Goal: Information Seeking & Learning: Find specific fact

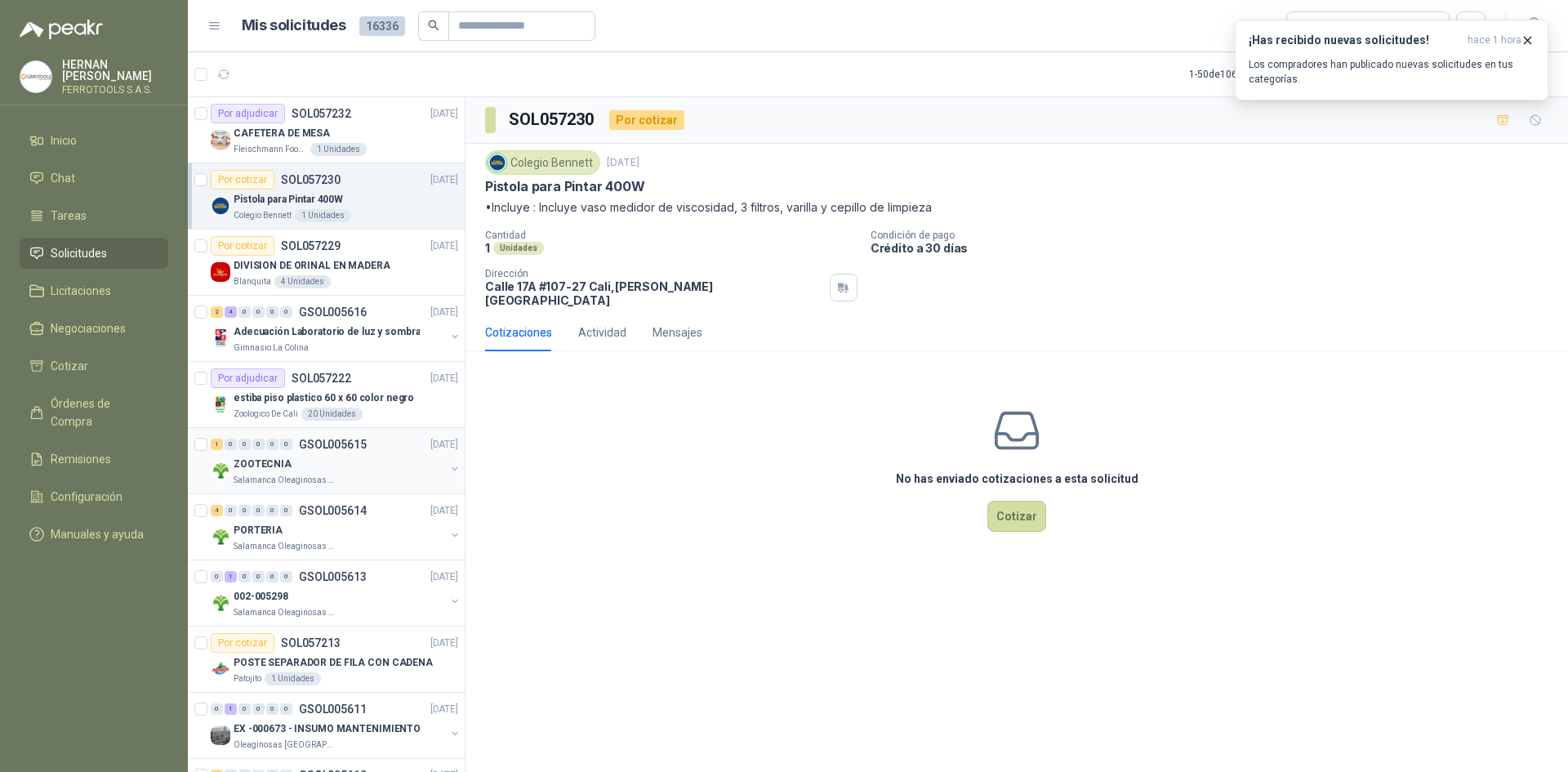
click at [349, 468] on div "ZOOTECNIA" at bounding box center [339, 464] width 212 height 19
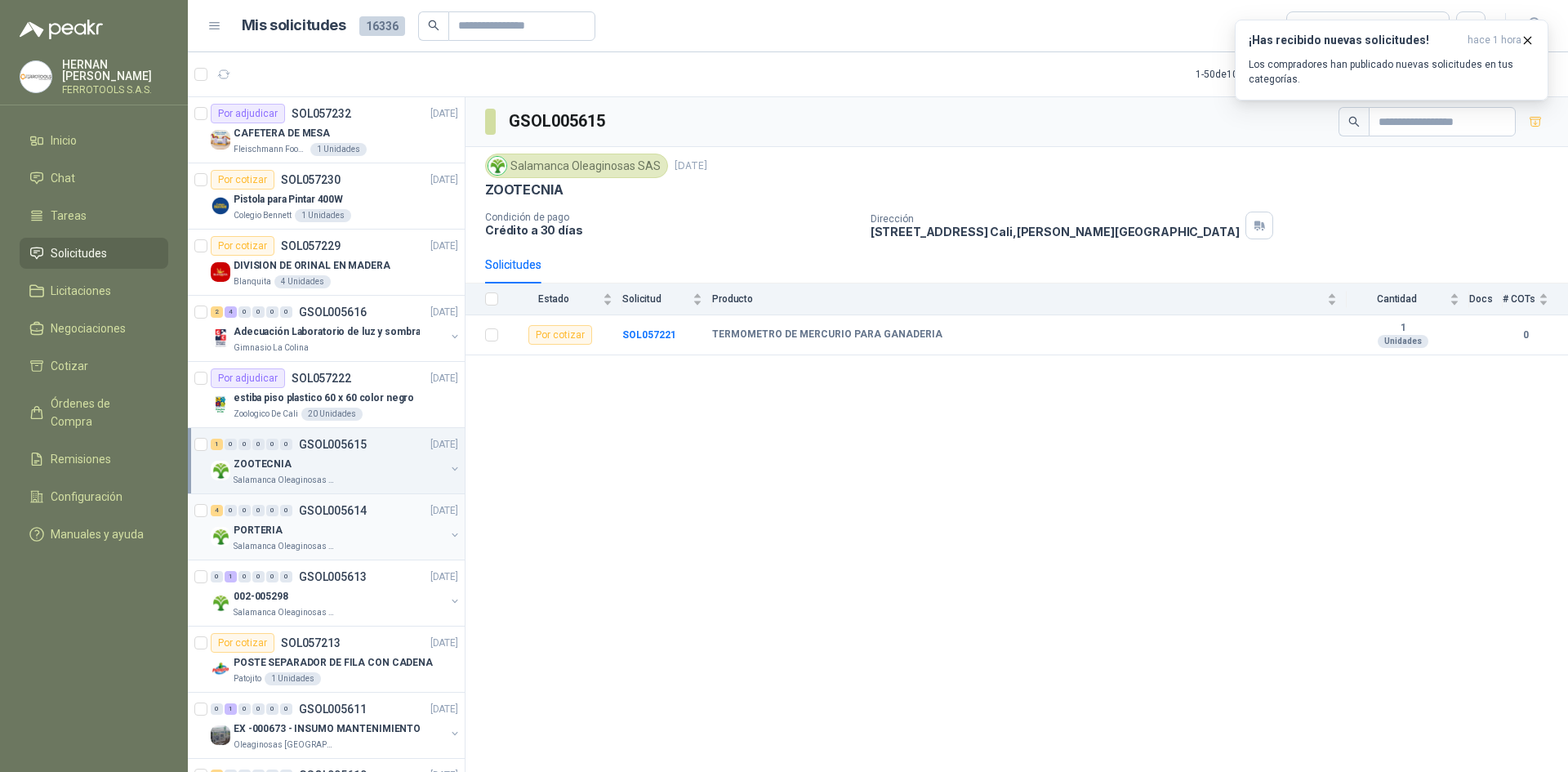
click at [274, 538] on p "PORTERIA" at bounding box center [258, 530] width 49 height 15
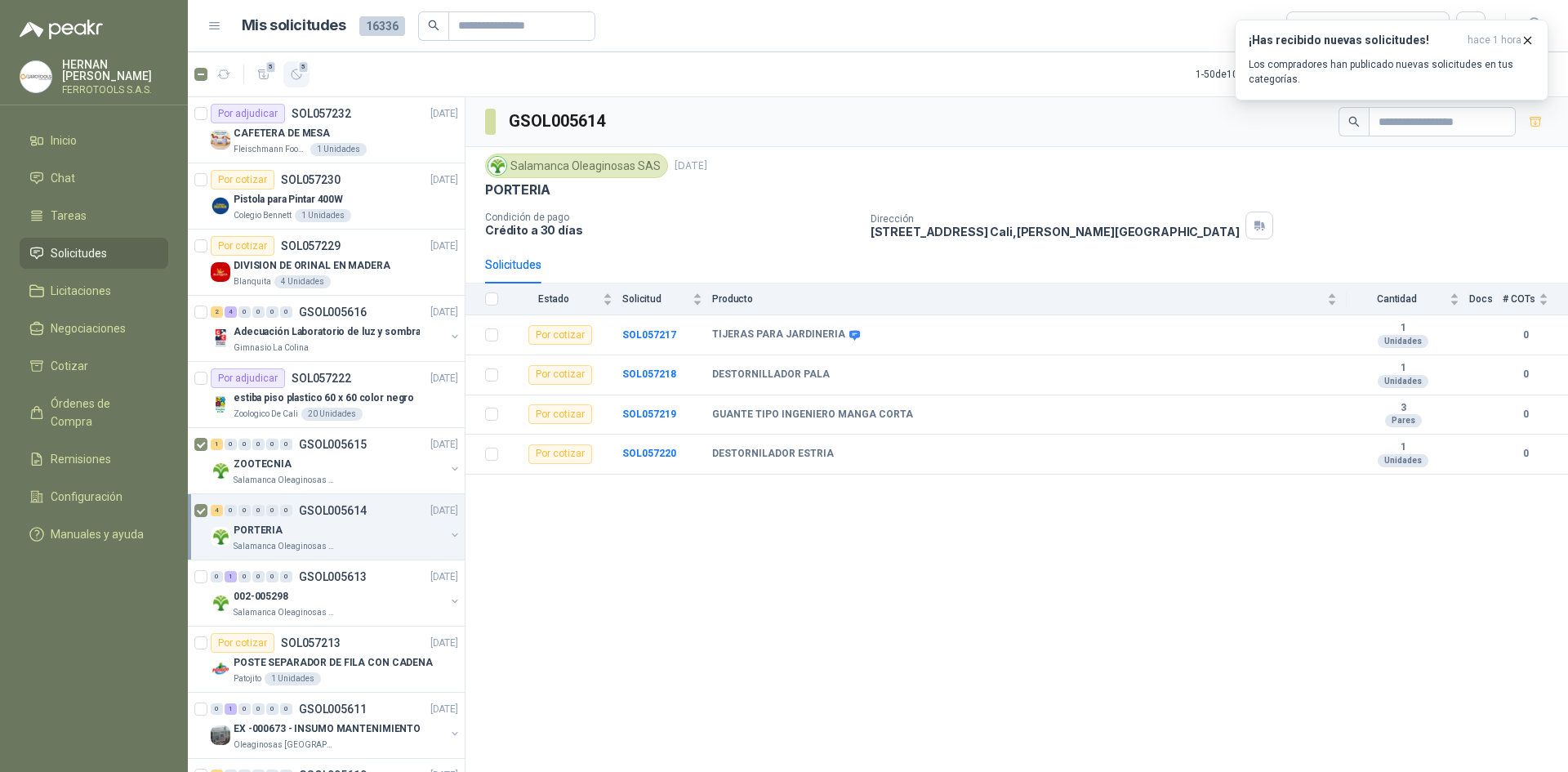
click at [305, 75] on button "5" at bounding box center [296, 74] width 26 height 26
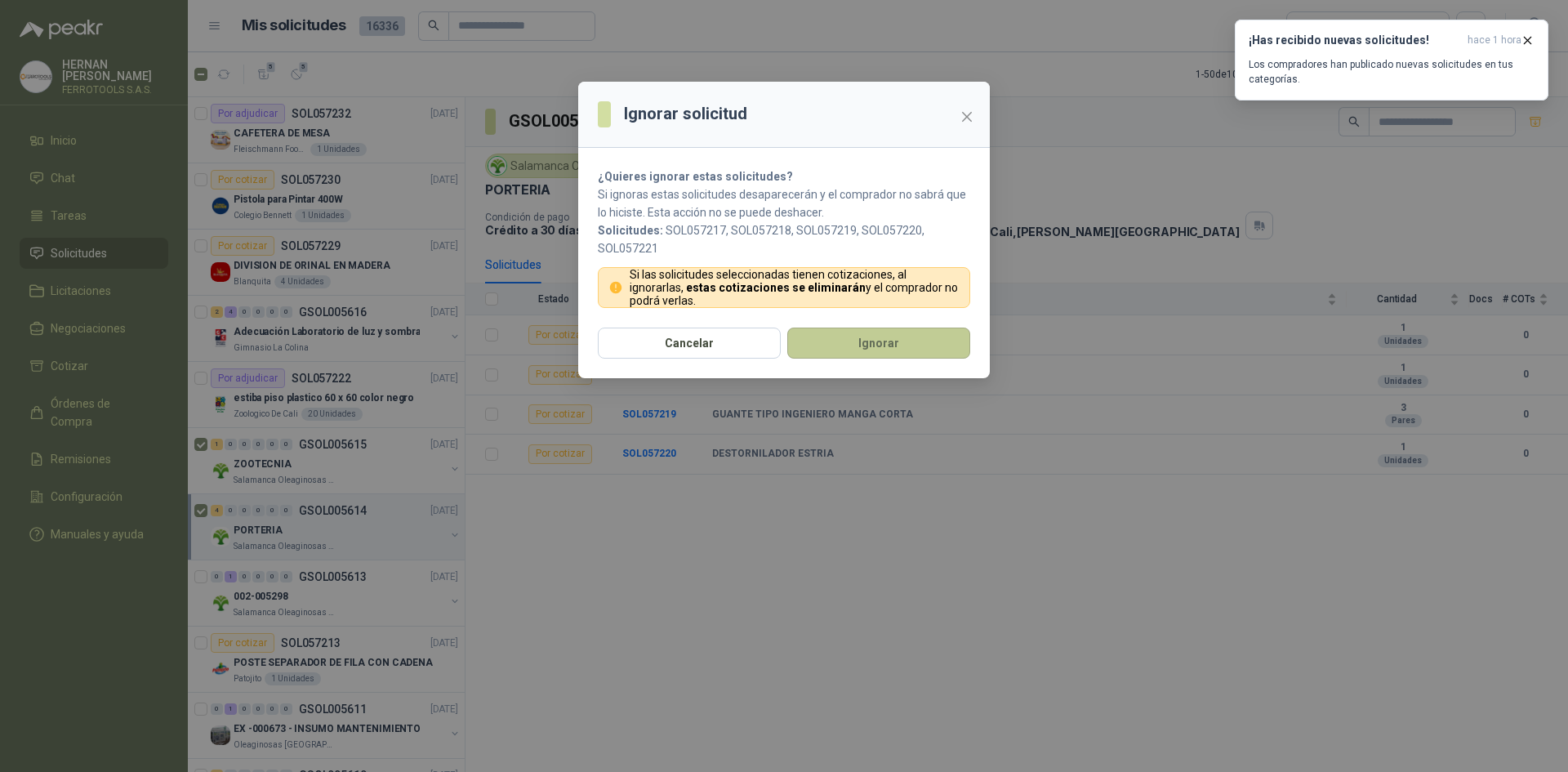
click at [855, 346] on button "Ignorar" at bounding box center [879, 343] width 183 height 31
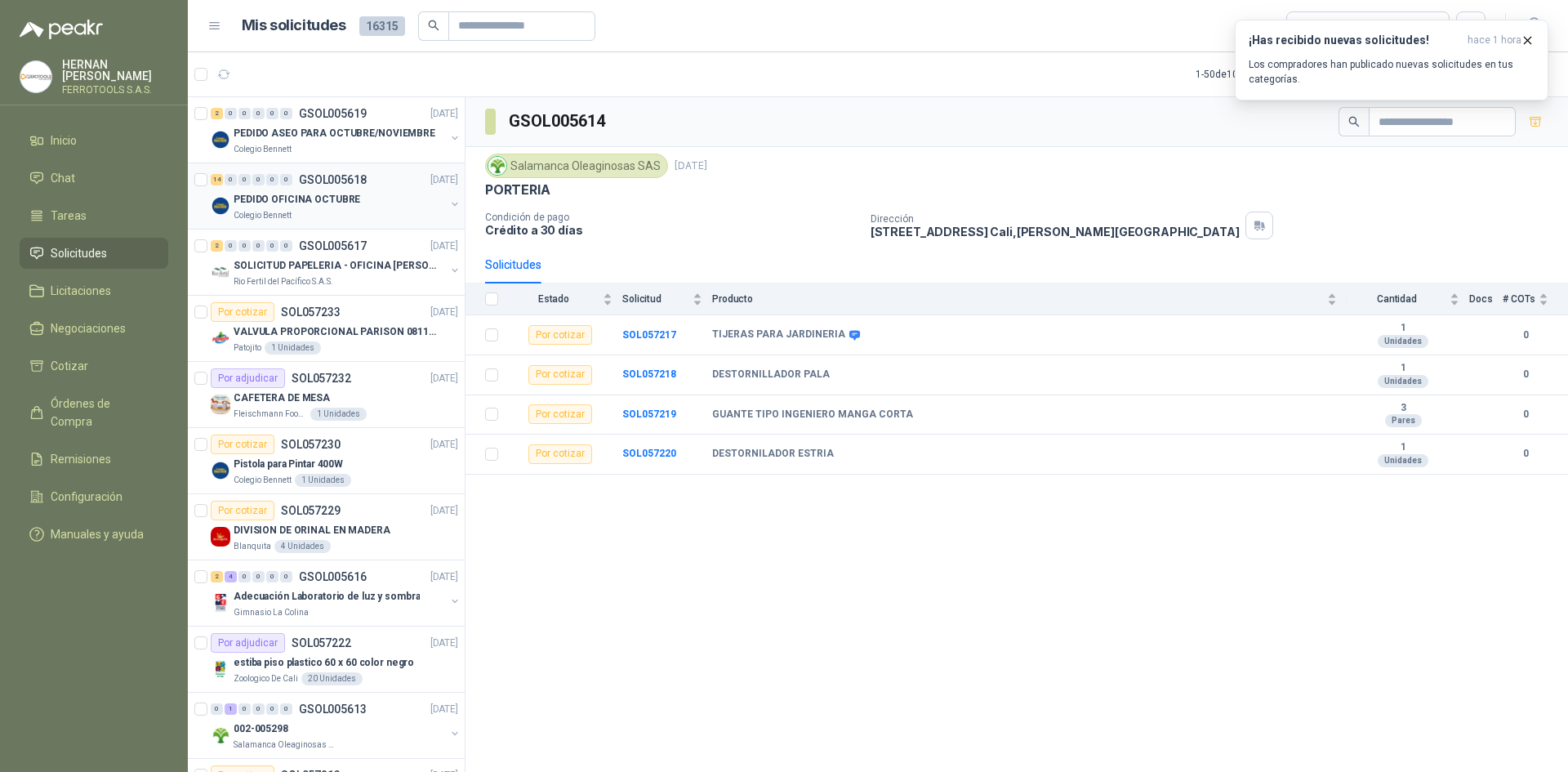
click at [359, 212] on div "Colegio Bennett" at bounding box center [339, 216] width 212 height 13
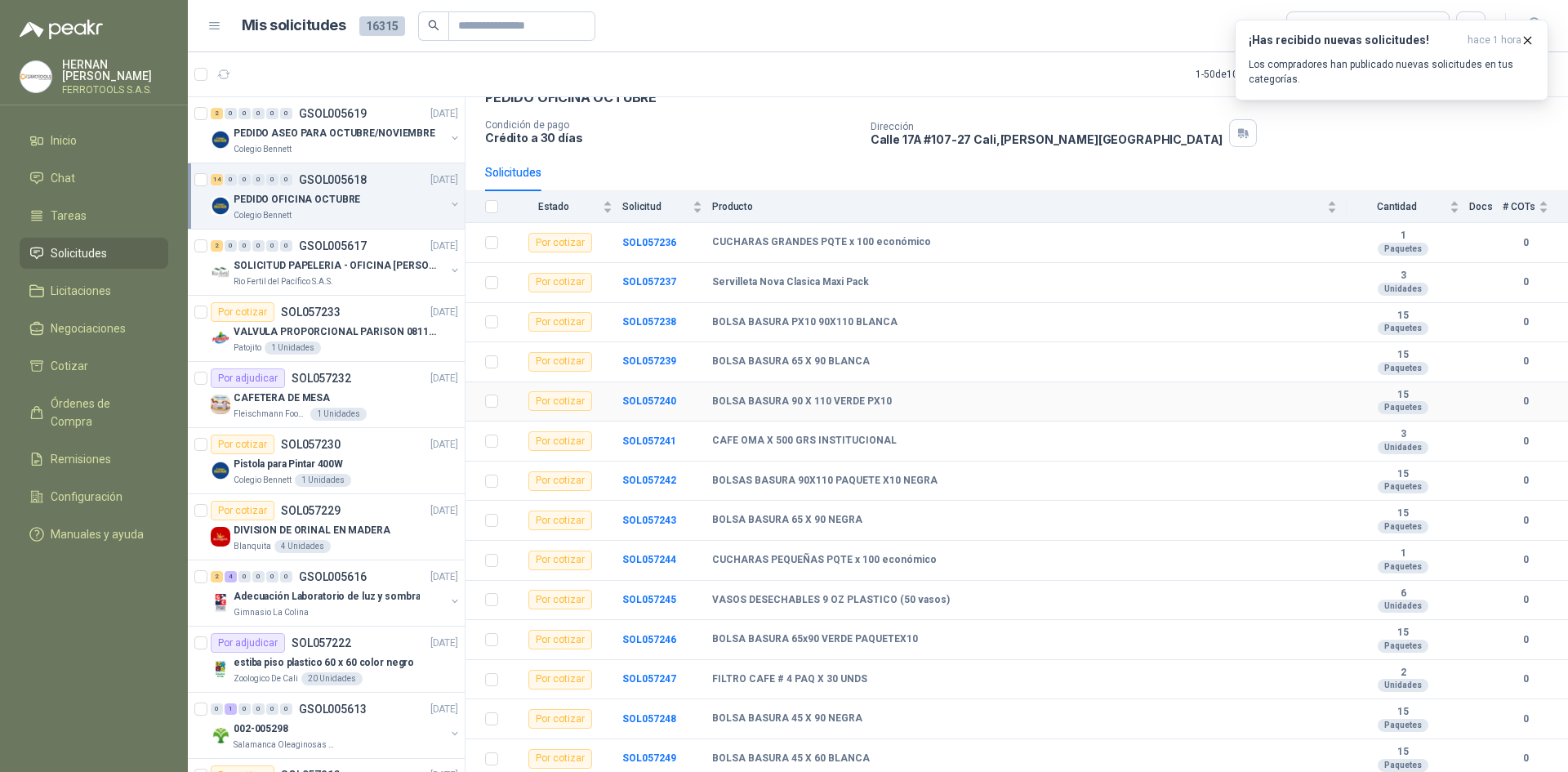
scroll to position [94, 0]
click at [299, 78] on icon "button" at bounding box center [297, 75] width 13 height 13
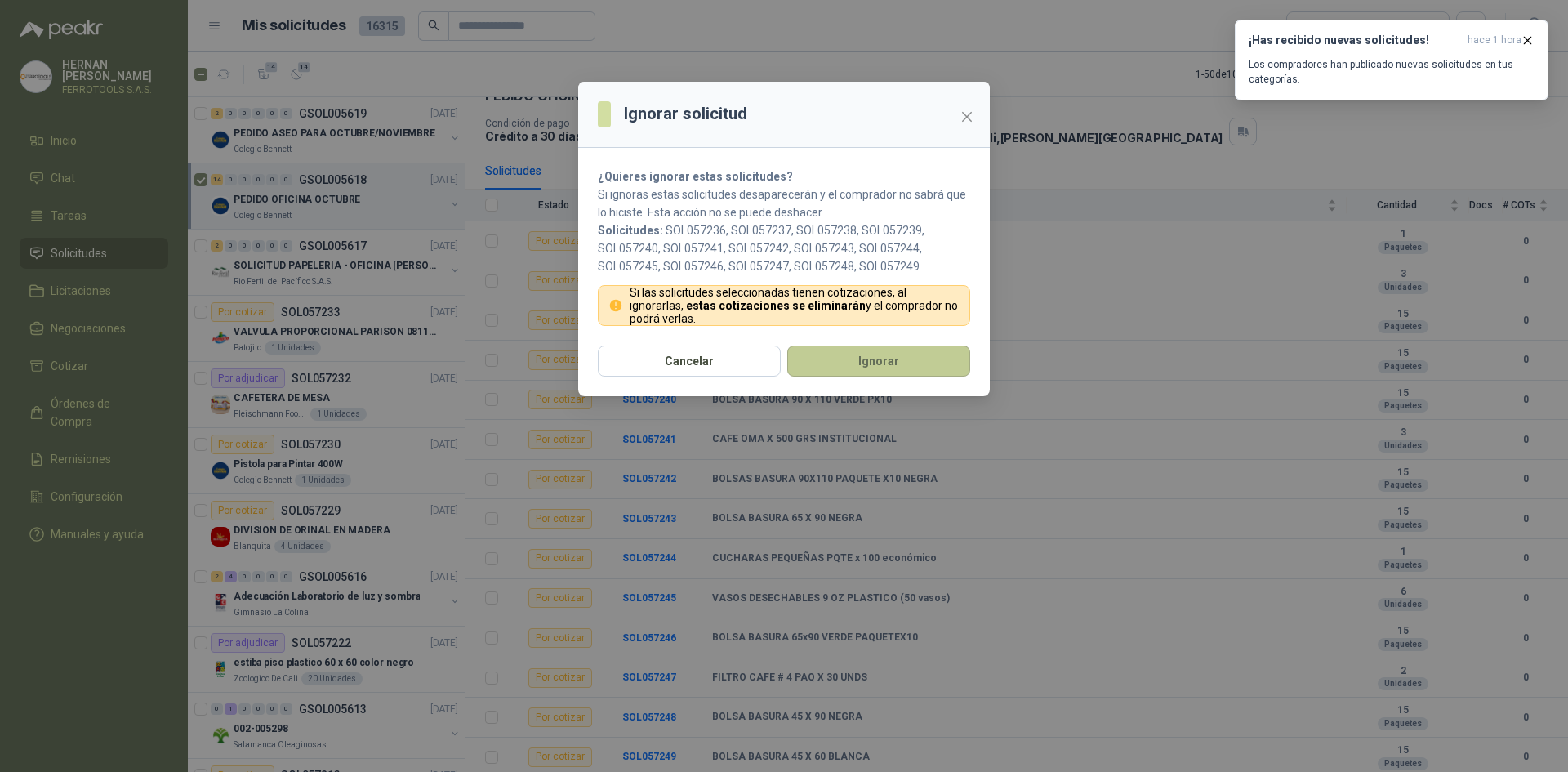
click at [902, 365] on button "Ignorar" at bounding box center [879, 362] width 183 height 31
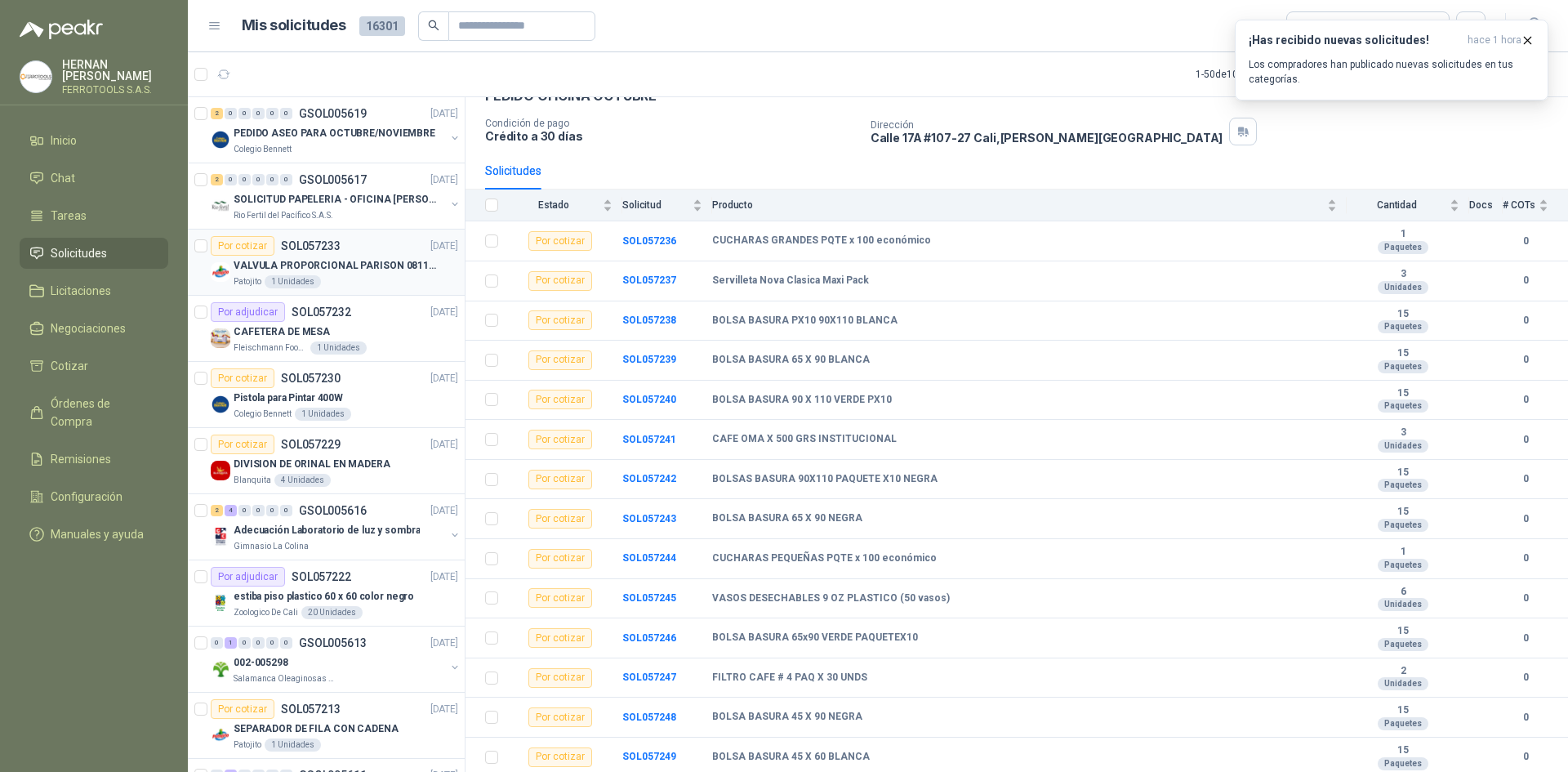
click at [357, 269] on p "VALVULA PROPORCIONAL PARISON 0811404612 / 4WRPEH6C4 REXROTH" at bounding box center [335, 266] width 203 height 15
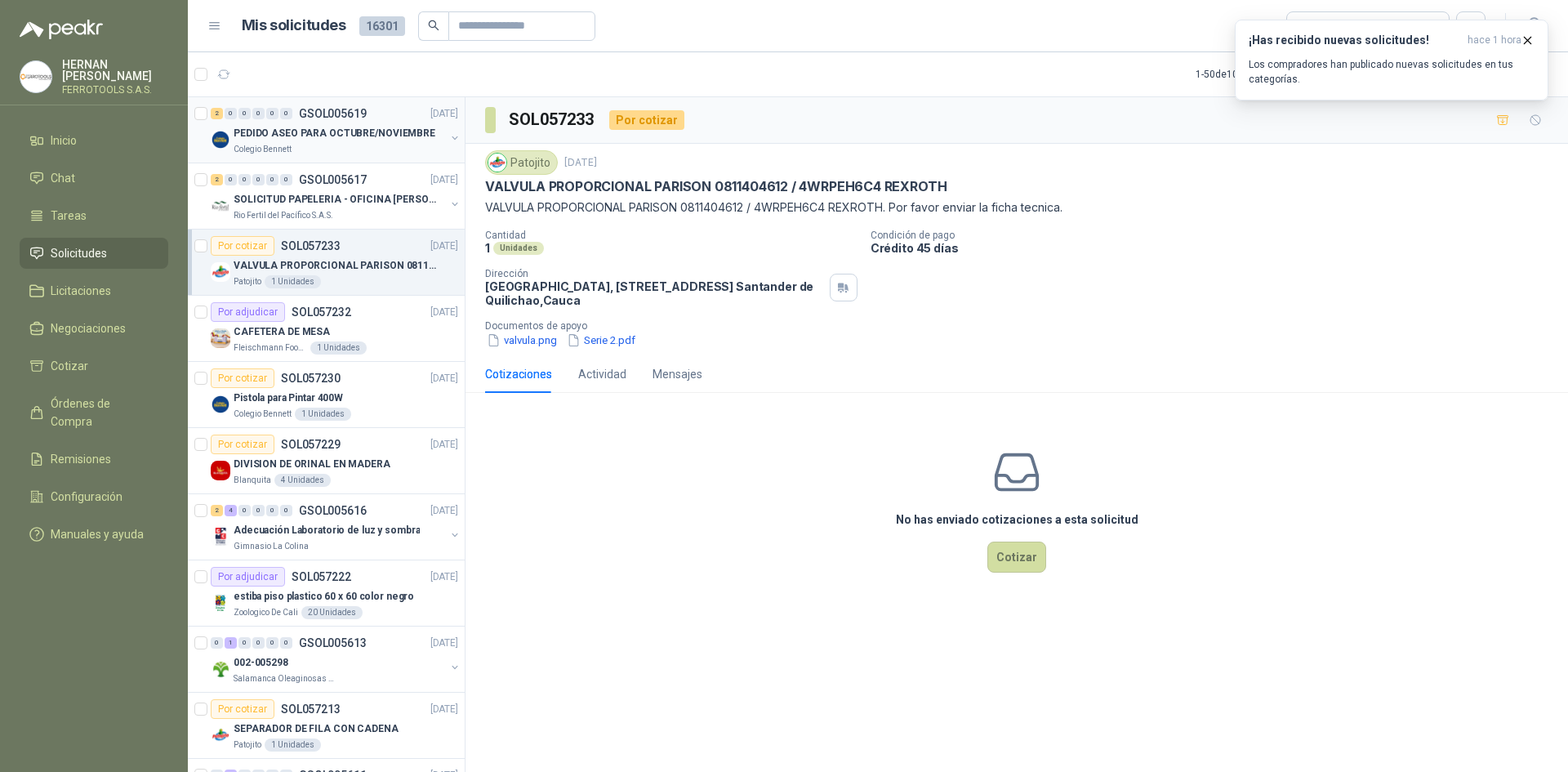
click at [379, 131] on p "PEDIDO ASEO PARA OCTUBRE/NOVIEMBRE" at bounding box center [334, 133] width 202 height 15
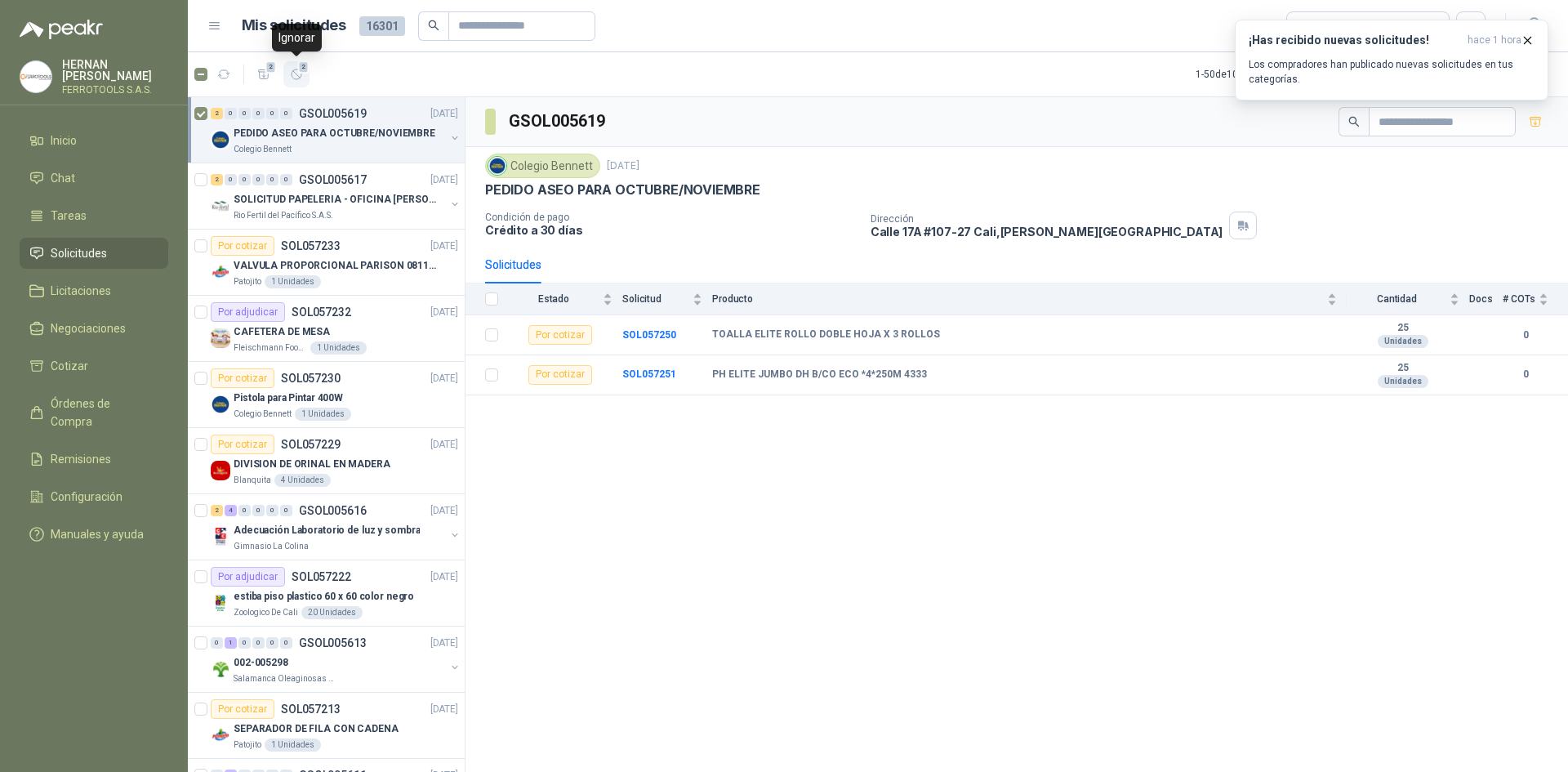
click at [299, 81] on icon "button" at bounding box center [297, 75] width 13 height 13
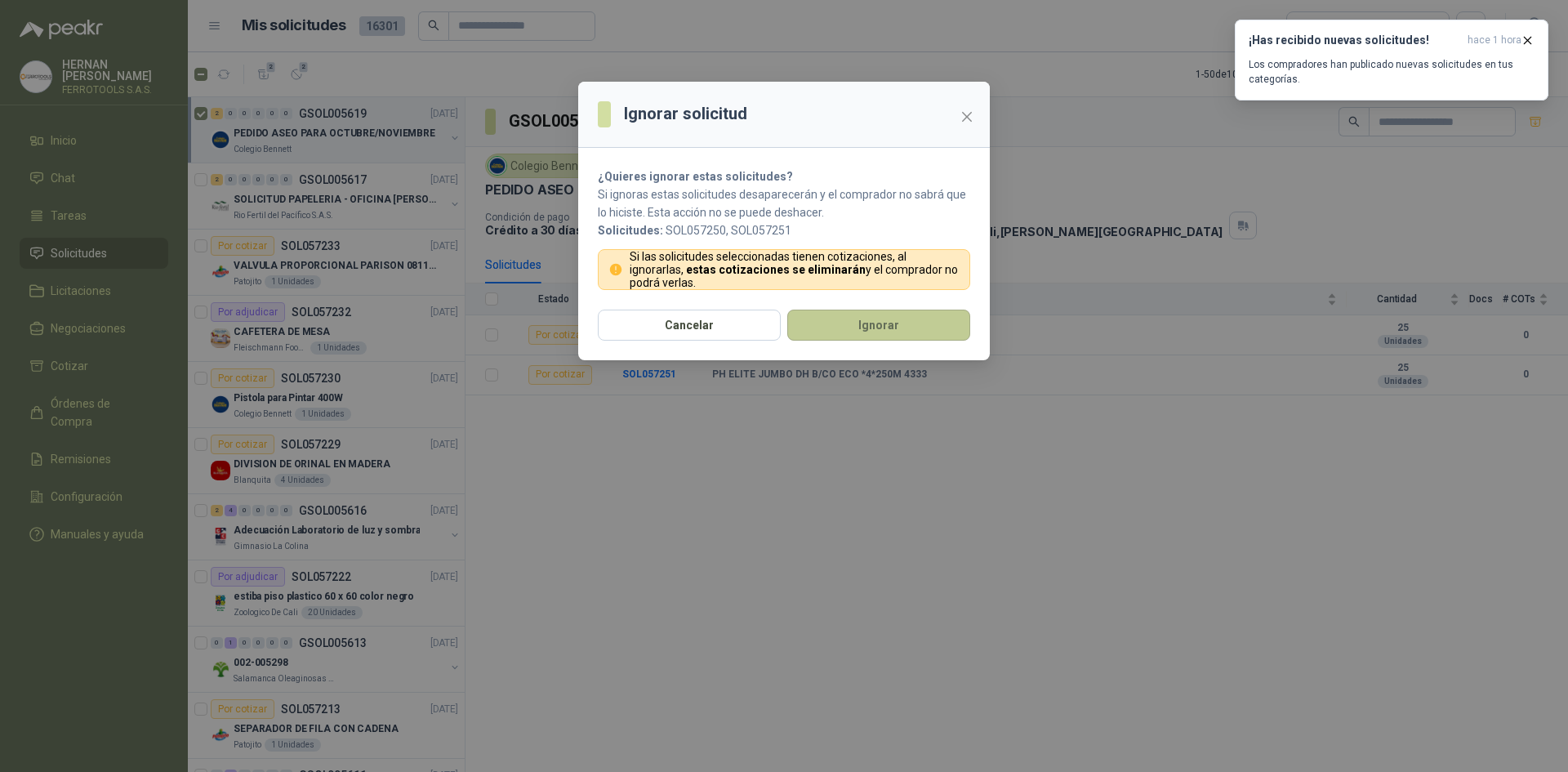
click at [814, 318] on button "Ignorar" at bounding box center [879, 325] width 183 height 31
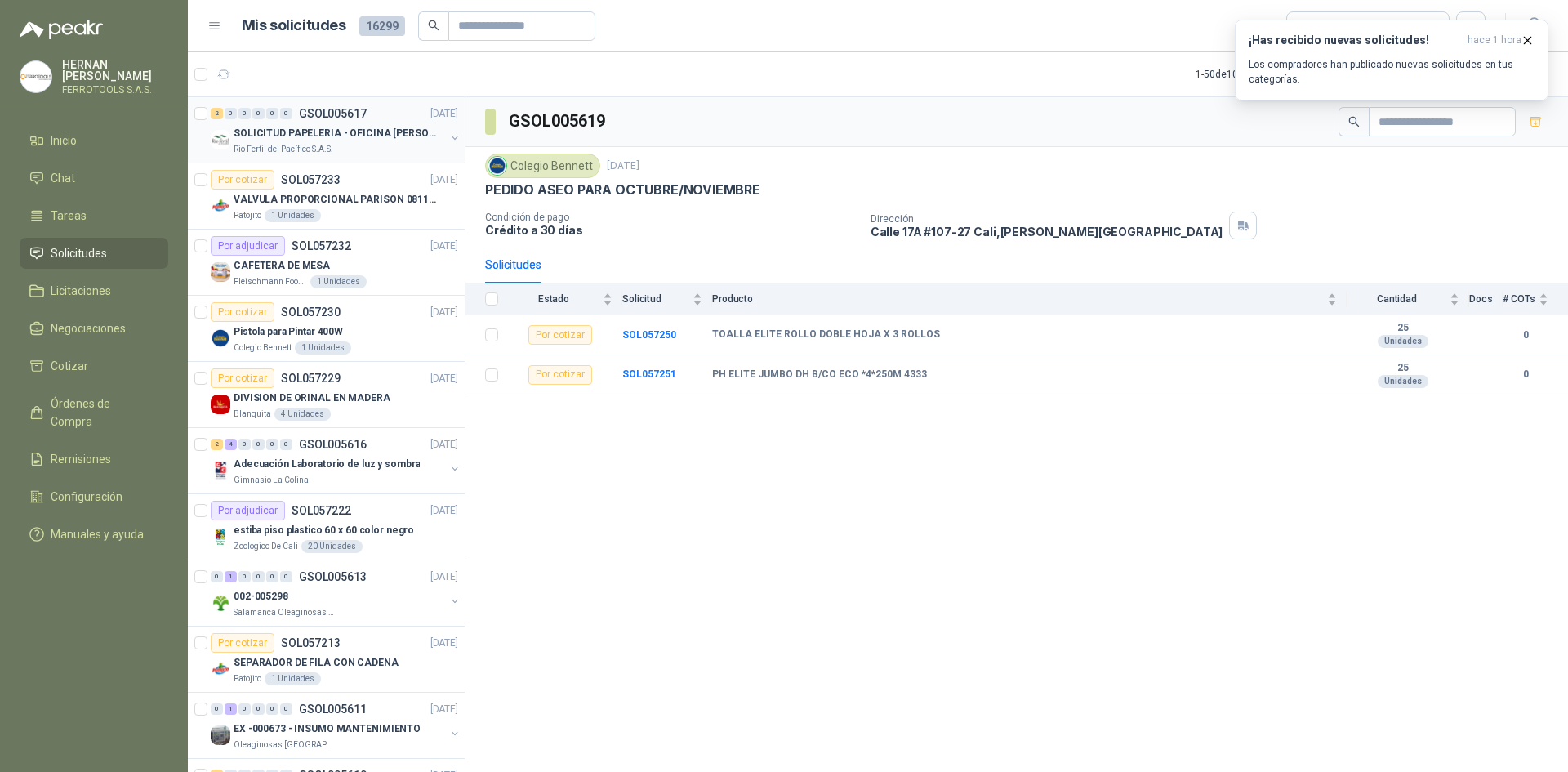
click at [340, 145] on div "Rio Fertil del Pacífico S.A.S." at bounding box center [339, 150] width 212 height 13
click at [300, 75] on icon "button" at bounding box center [297, 75] width 13 height 13
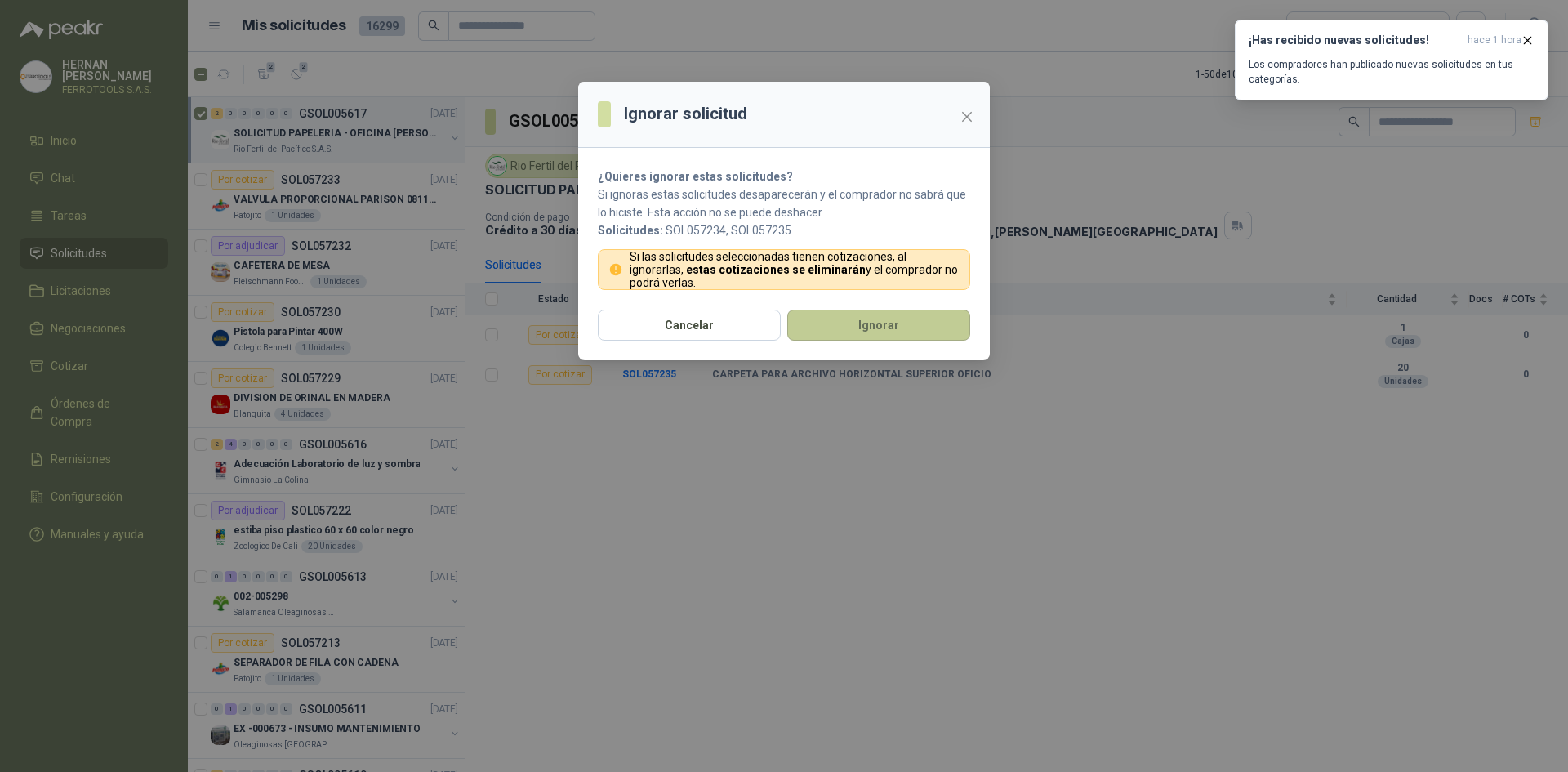
click at [871, 326] on button "Ignorar" at bounding box center [879, 325] width 183 height 31
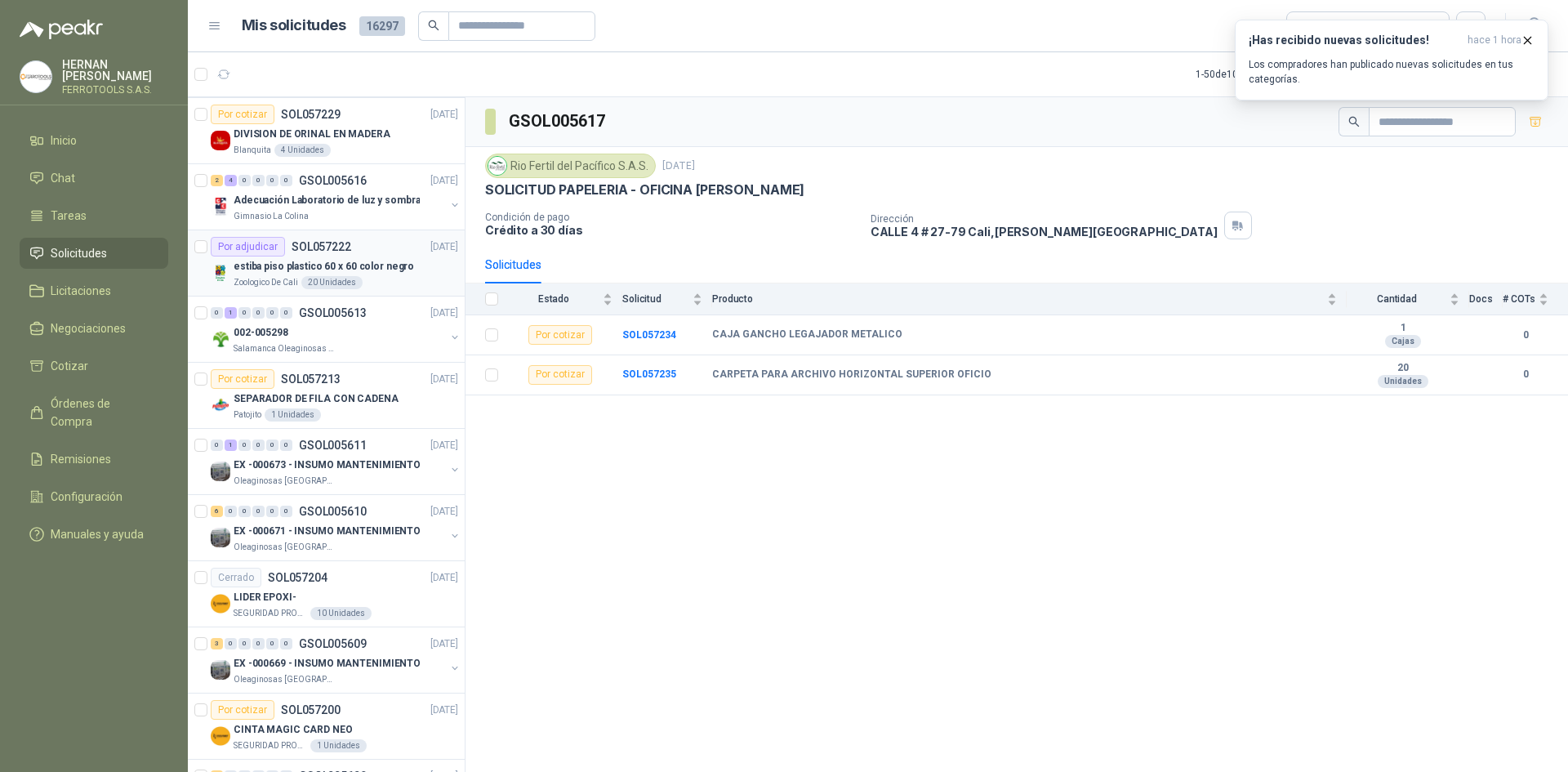
scroll to position [246, 0]
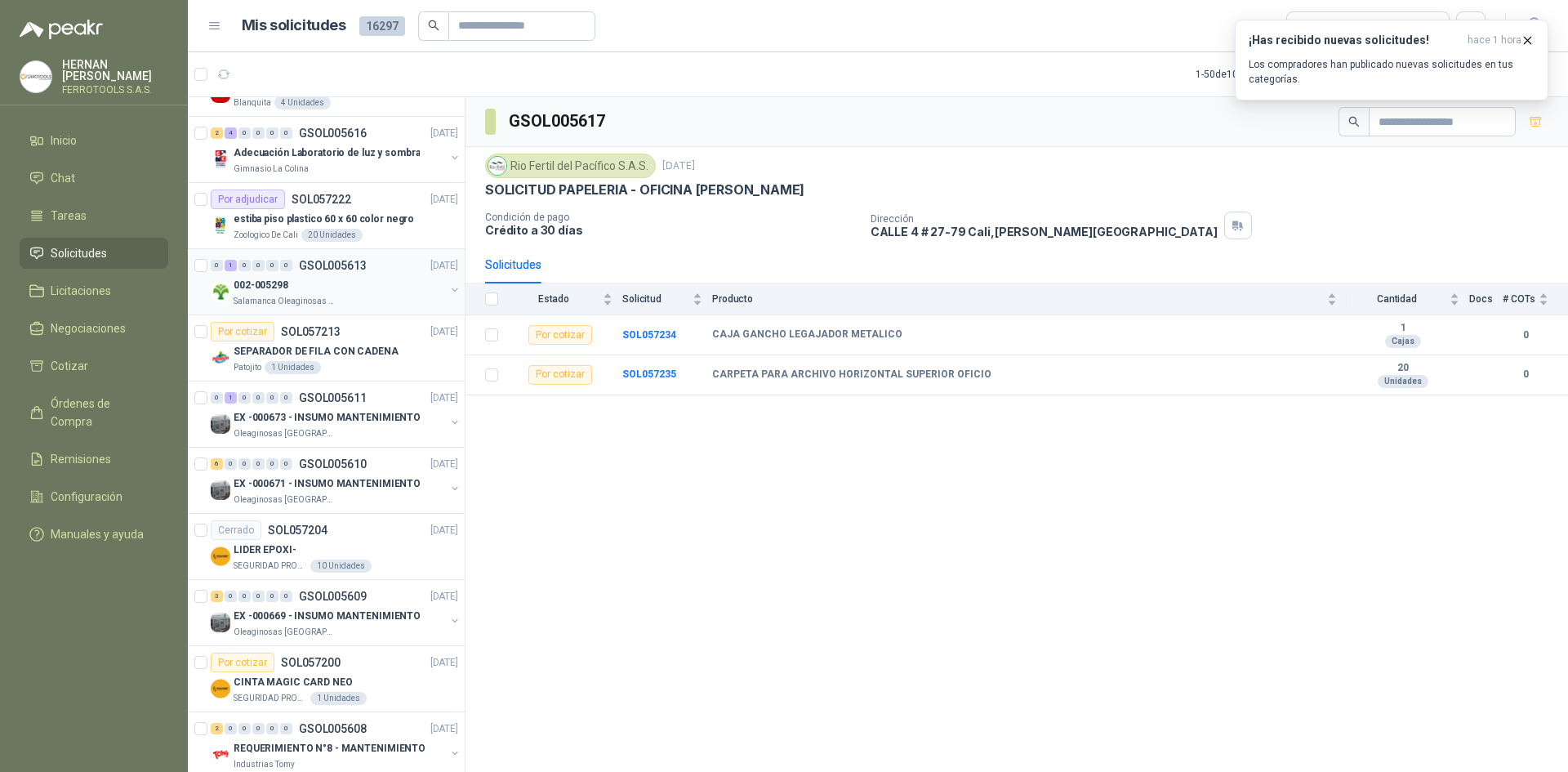
click at [363, 310] on div "0 1 0 0 0 0 GSOL005613 [DATE] 002-005298 Salamanca Oleaginosas SAS" at bounding box center [326, 282] width 277 height 66
click at [367, 291] on div "002-005298" at bounding box center [339, 285] width 212 height 19
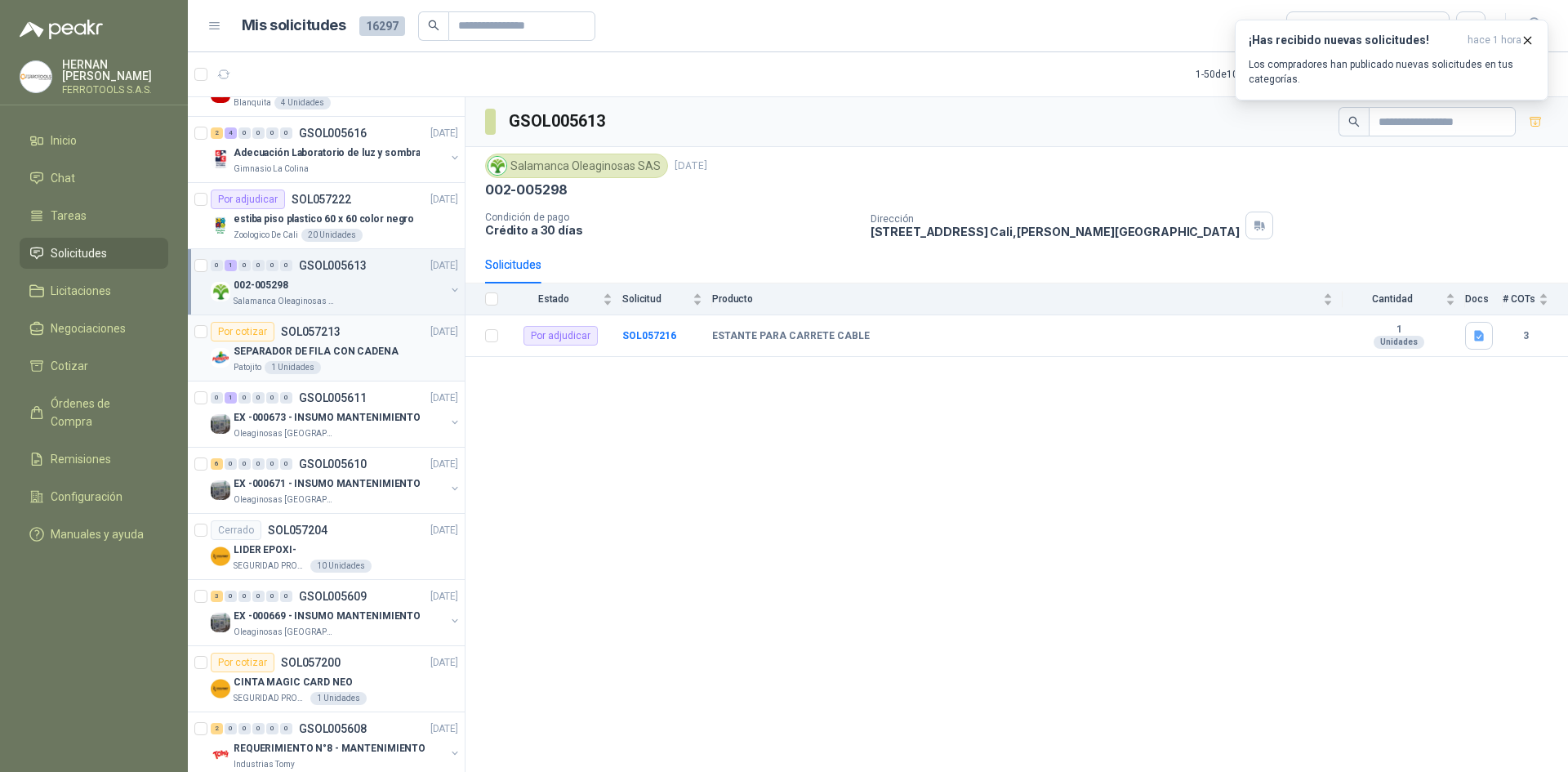
click at [374, 358] on p "SEPARADOR DE FILA CON CADENA" at bounding box center [316, 352] width 165 height 15
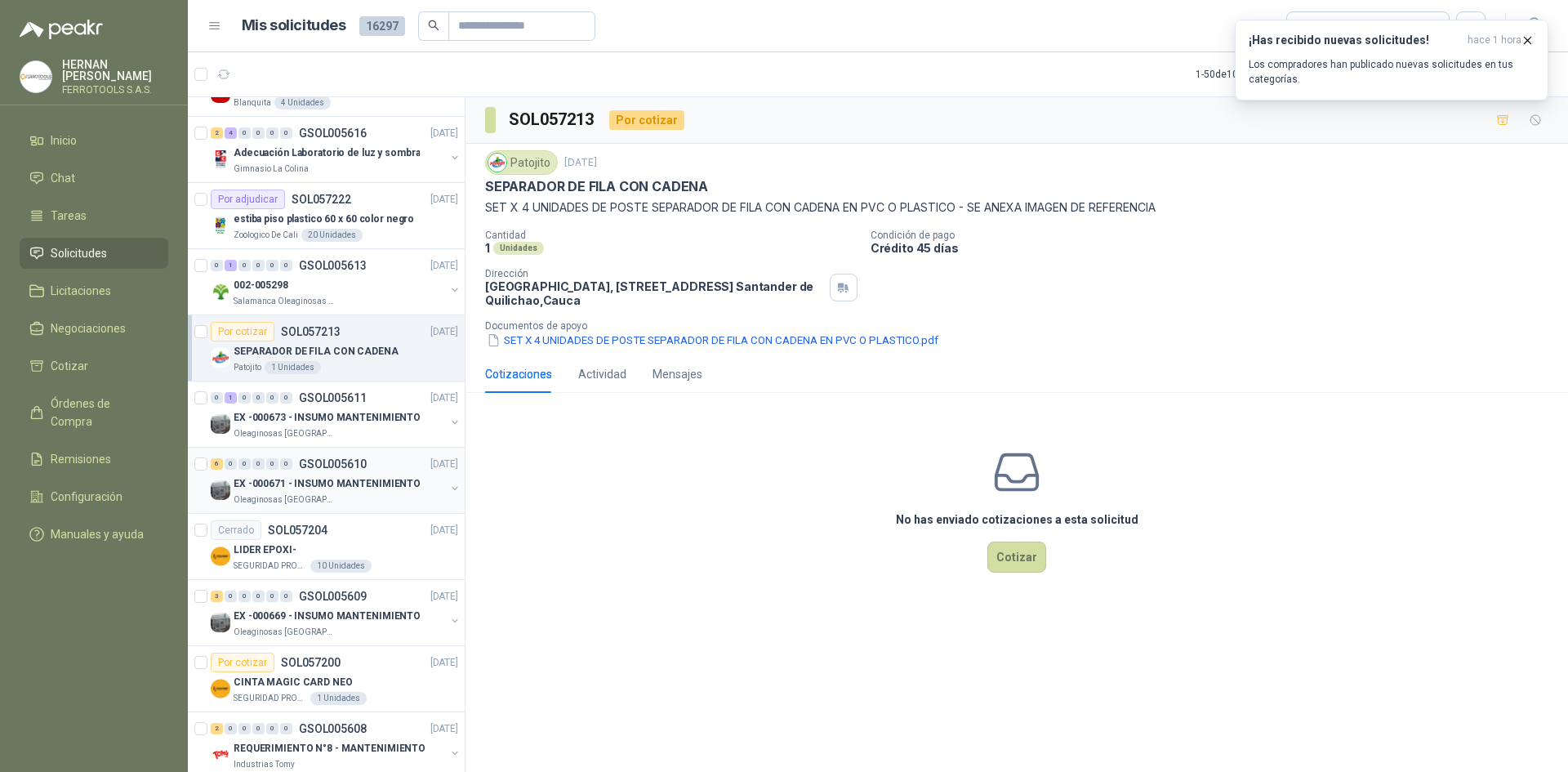
click at [390, 502] on div "Oleaginosas [GEOGRAPHIC_DATA][PERSON_NAME]" at bounding box center [339, 501] width 212 height 13
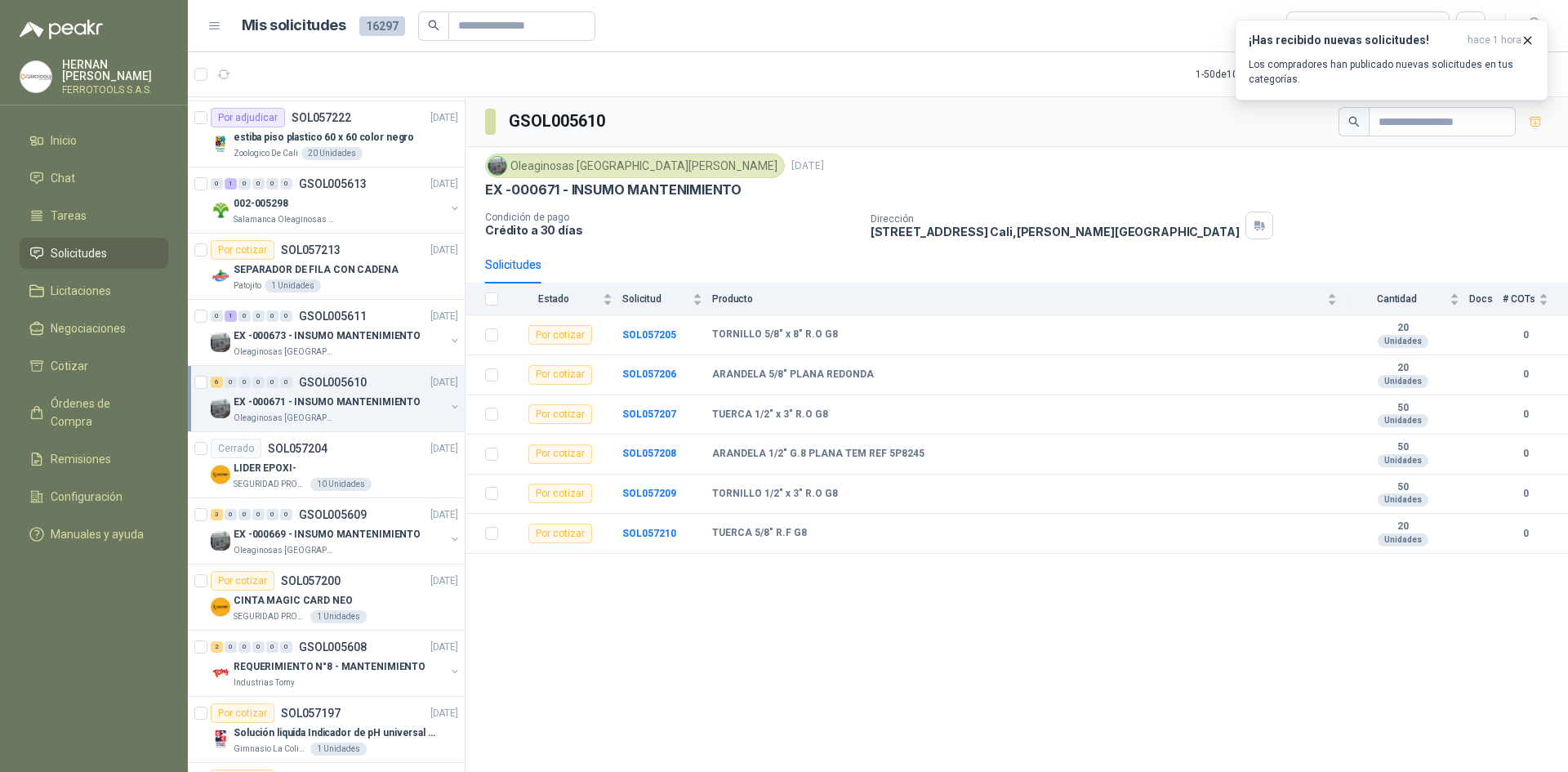
scroll to position [409, 0]
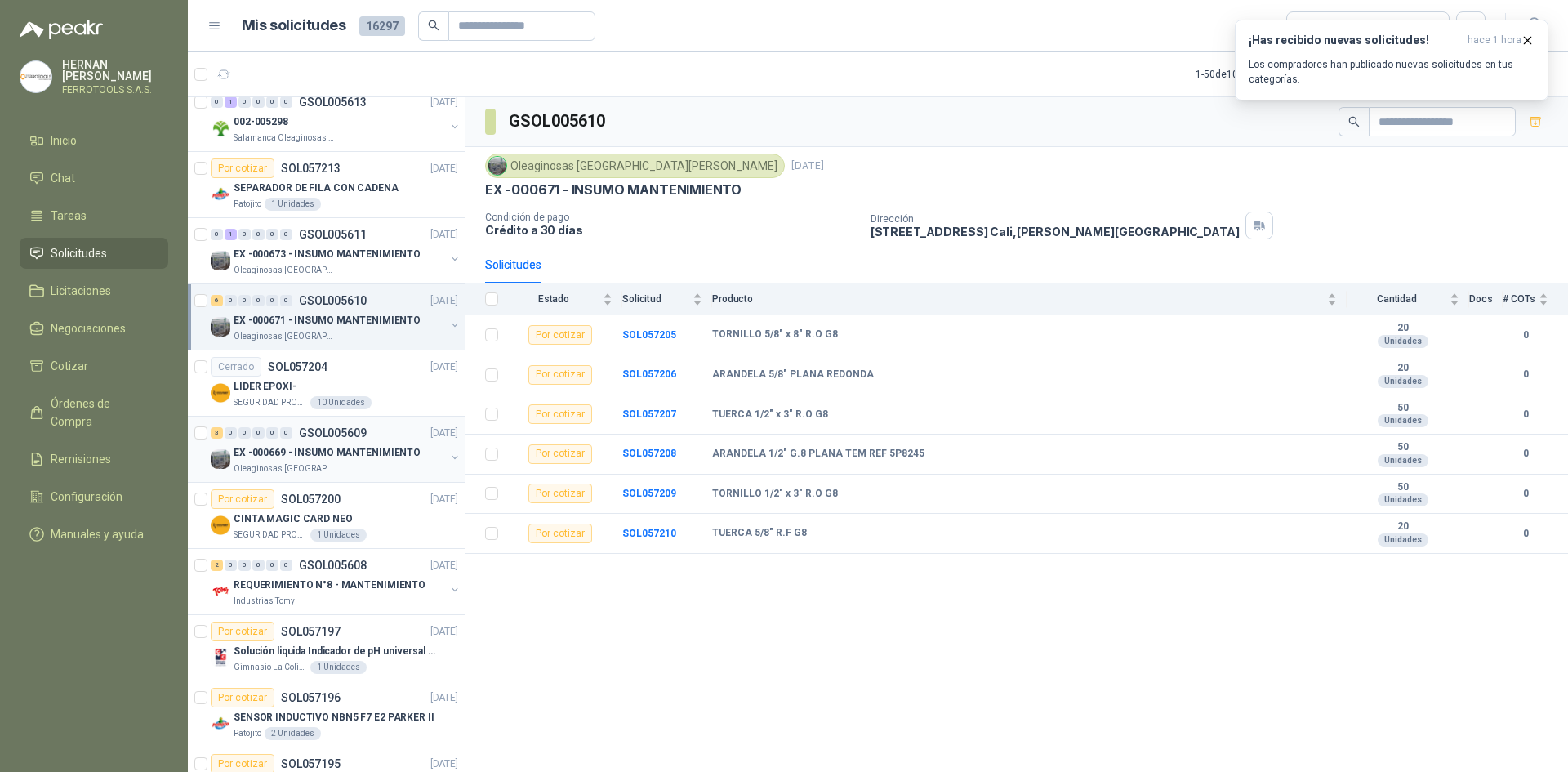
click at [392, 469] on div "Oleaginosas [GEOGRAPHIC_DATA][PERSON_NAME]" at bounding box center [339, 469] width 212 height 13
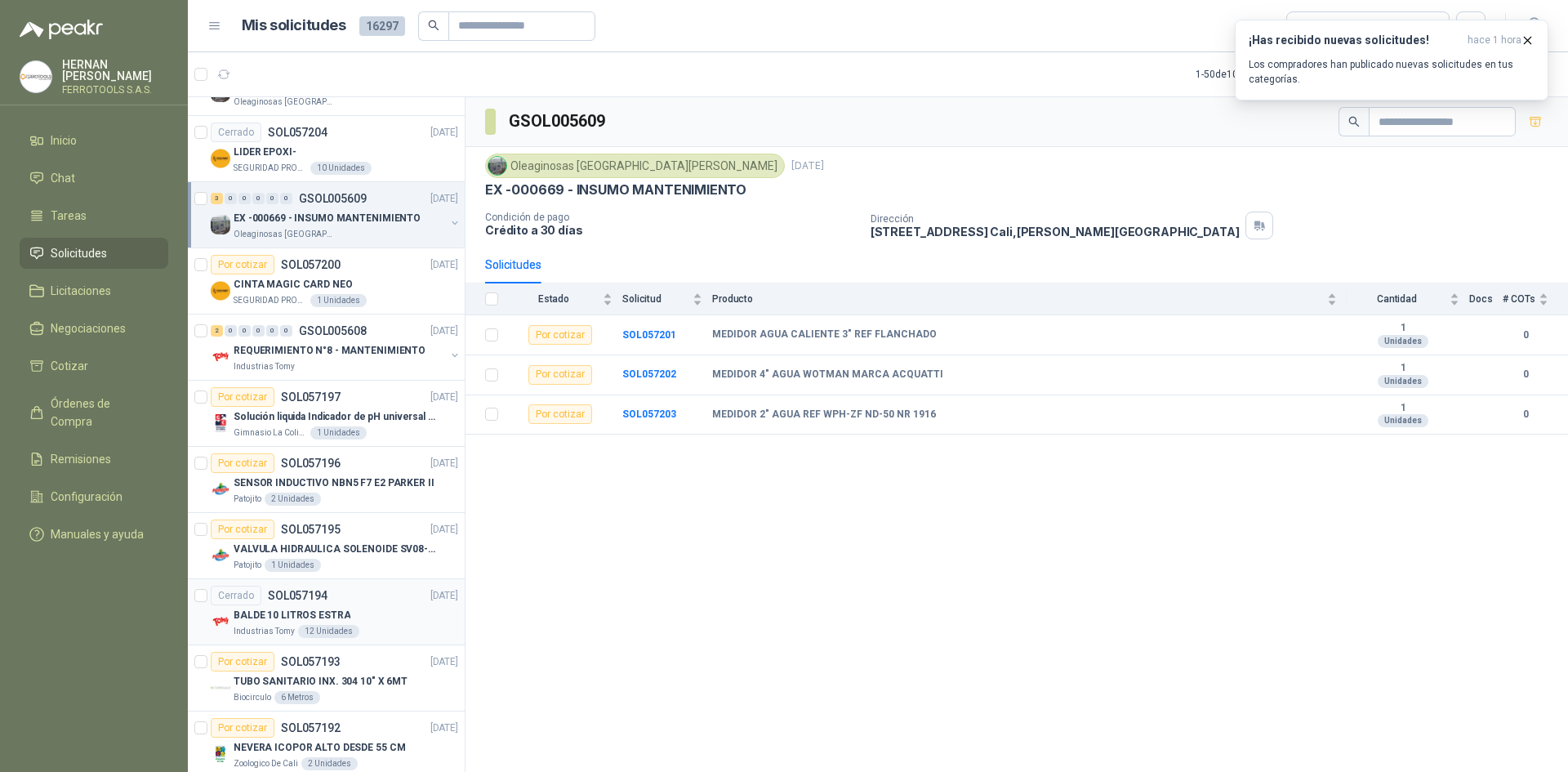
scroll to position [736, 0]
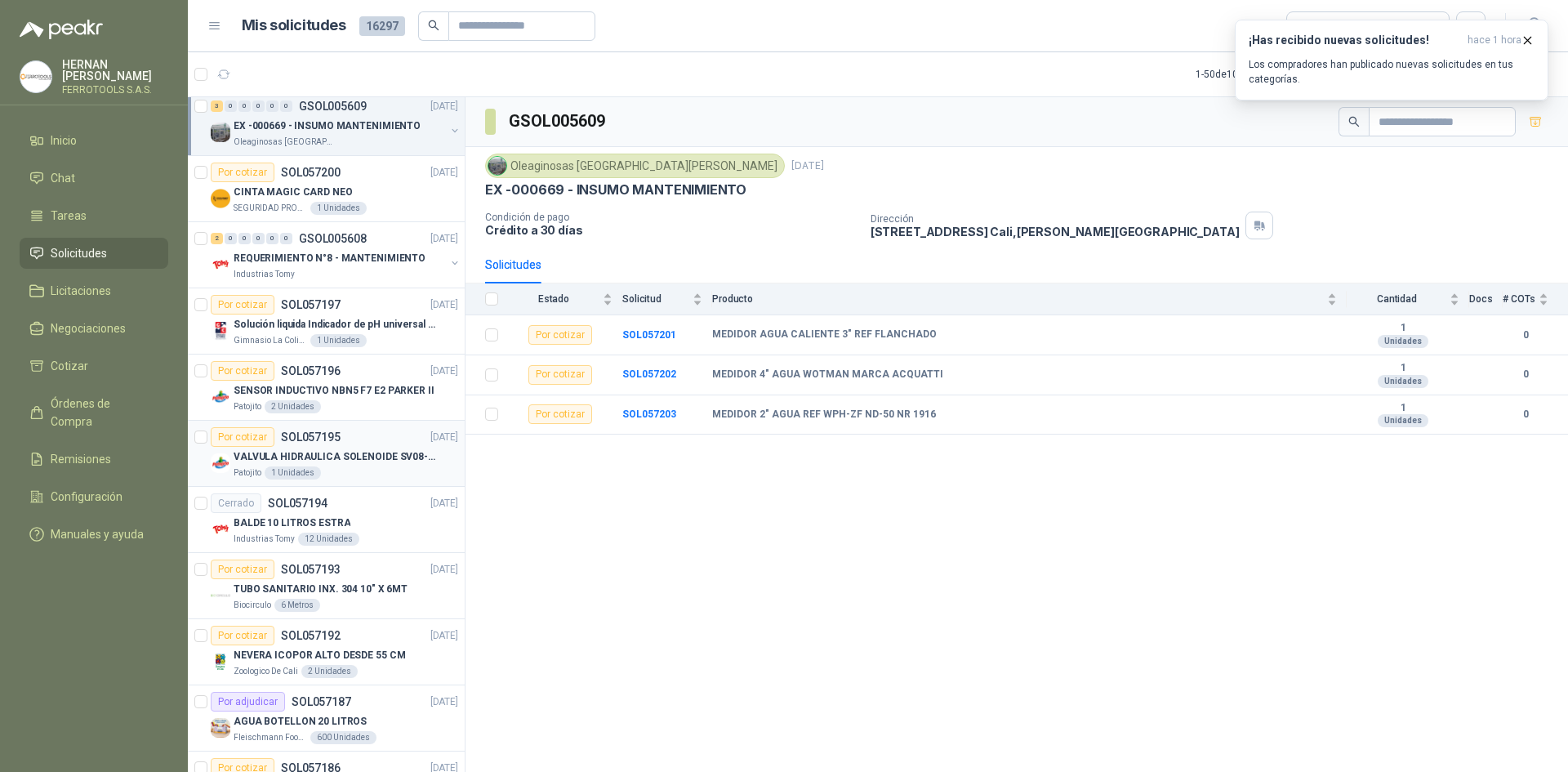
click at [379, 467] on div "Patojito 1 Unidades" at bounding box center [346, 474] width 224 height 13
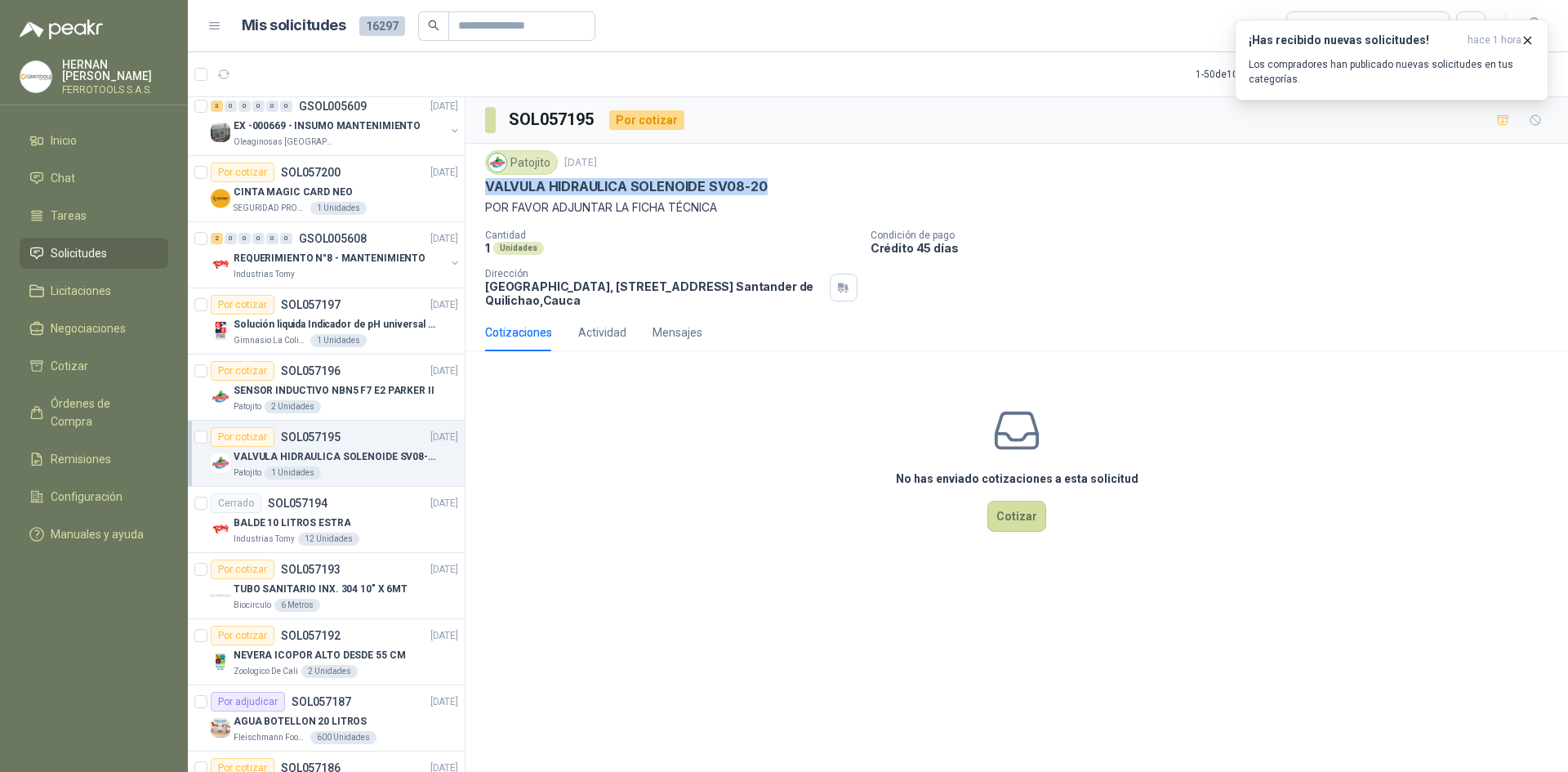
drag, startPoint x: 770, startPoint y: 186, endPoint x: 485, endPoint y: 192, distance: 285.1
click at [485, 192] on div "VALVULA HIDRAULICA SOLENOIDE SV08-20" at bounding box center [1017, 187] width 1064 height 17
copy p "VALVULA HIDRAULICA SOLENOIDE SV08-20"
click at [347, 398] on p "SENSOR INDUCTIVO NBN5 F7 E2 PARKER II" at bounding box center [334, 391] width 201 height 15
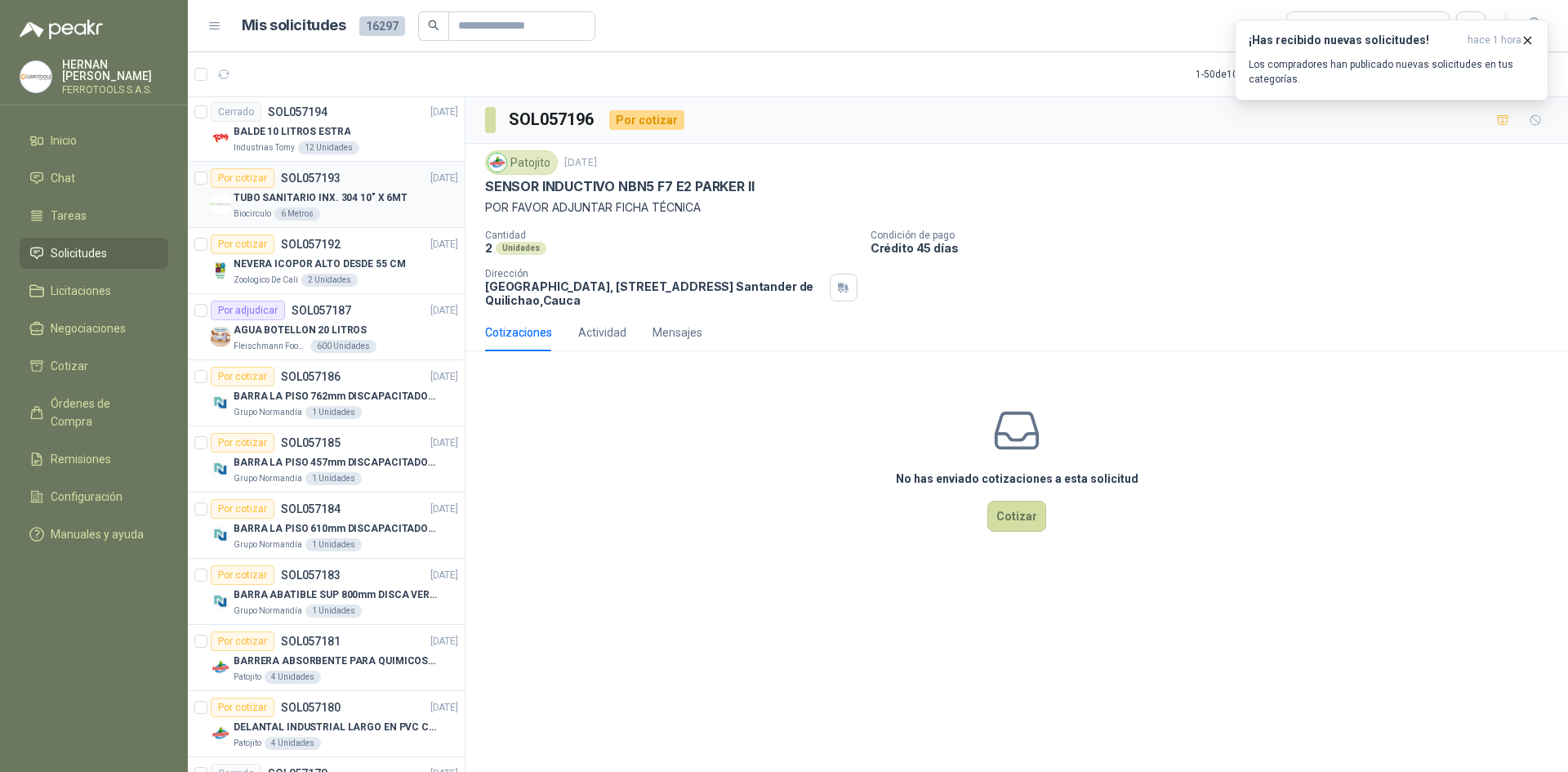
scroll to position [1226, 0]
